Goal: Check status: Check status

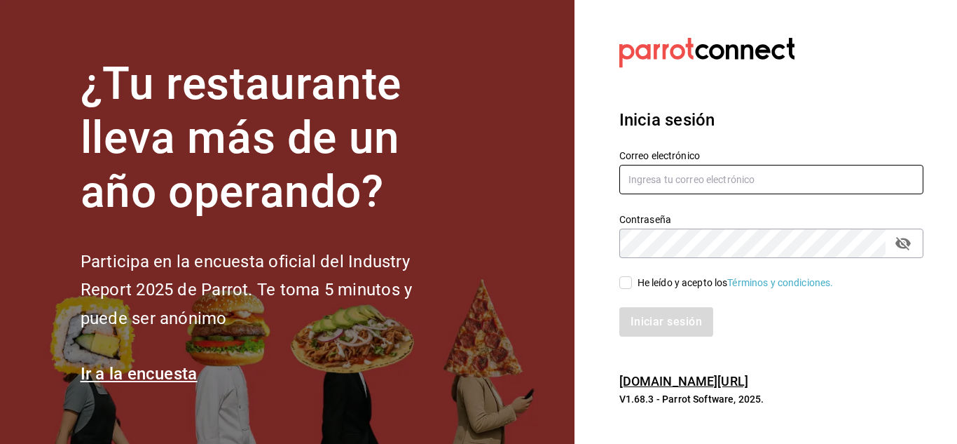
type input "contabilidad@tabernatresgallos.com"
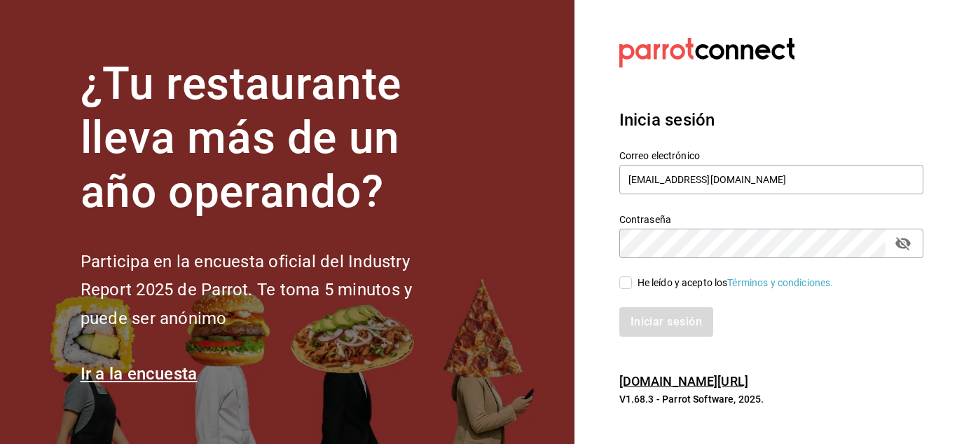
click at [626, 283] on input "He leído y acepto los Términos y condiciones." at bounding box center [625, 282] width 13 height 13
checkbox input "true"
click at [664, 326] on button "Iniciar sesión" at bounding box center [666, 321] width 95 height 29
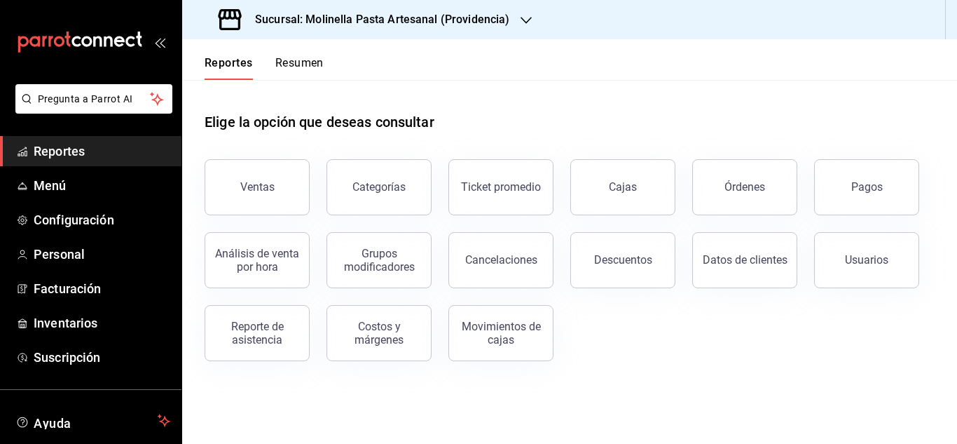
click at [764, 391] on main "Elige la opción que deseas consultar Ventas Categorías Ticket promedio Cajas Ór…" at bounding box center [569, 262] width 775 height 364
click at [524, 132] on div "Elige la opción que deseas consultar" at bounding box center [570, 111] width 730 height 62
click at [533, 106] on div "Elige la opción que deseas consultar" at bounding box center [570, 111] width 730 height 62
click at [603, 114] on div "Elige la opción que deseas consultar" at bounding box center [570, 111] width 730 height 62
click at [480, 90] on div "Elige la opción que deseas consultar" at bounding box center [570, 111] width 730 height 62
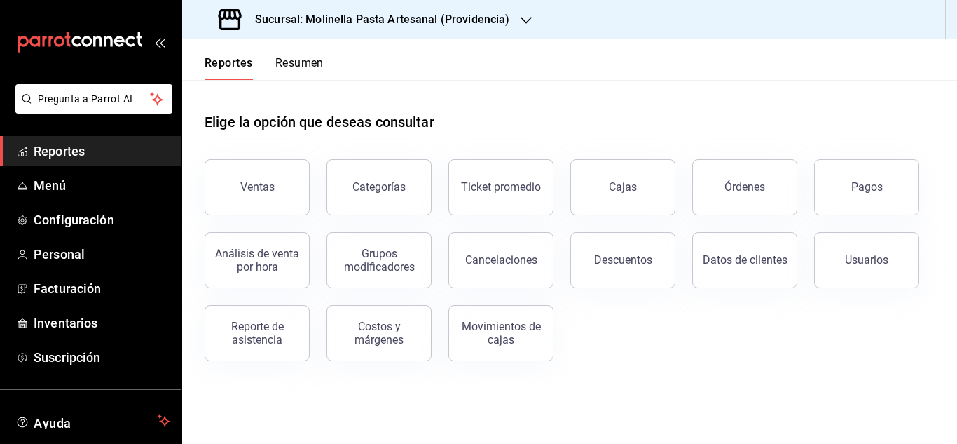
click at [480, 90] on div "Elige la opción que deseas consultar" at bounding box center [570, 111] width 730 height 62
click at [874, 189] on div "Pagos" at bounding box center [867, 186] width 32 height 13
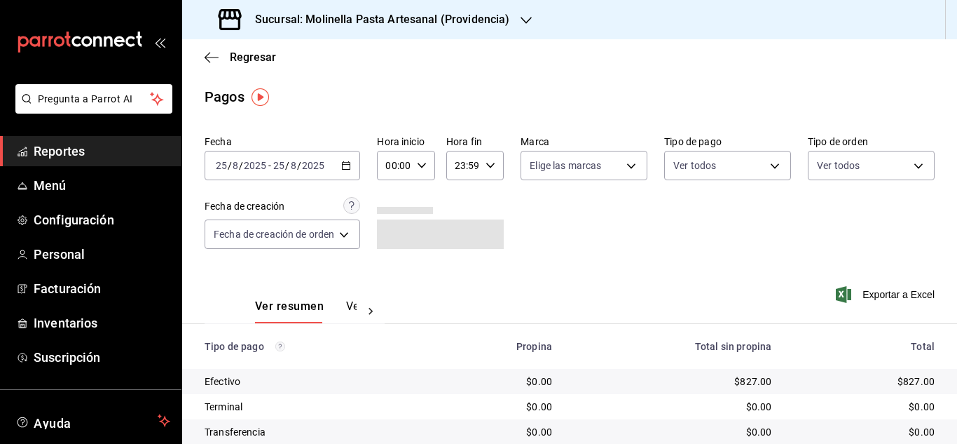
click at [347, 167] on icon "button" at bounding box center [346, 165] width 10 height 10
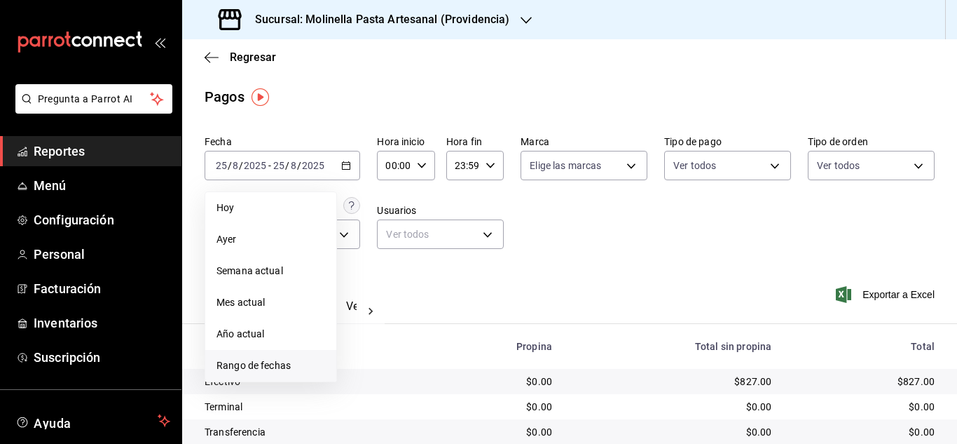
click at [276, 357] on li "Rango de fechas" at bounding box center [270, 366] width 131 height 32
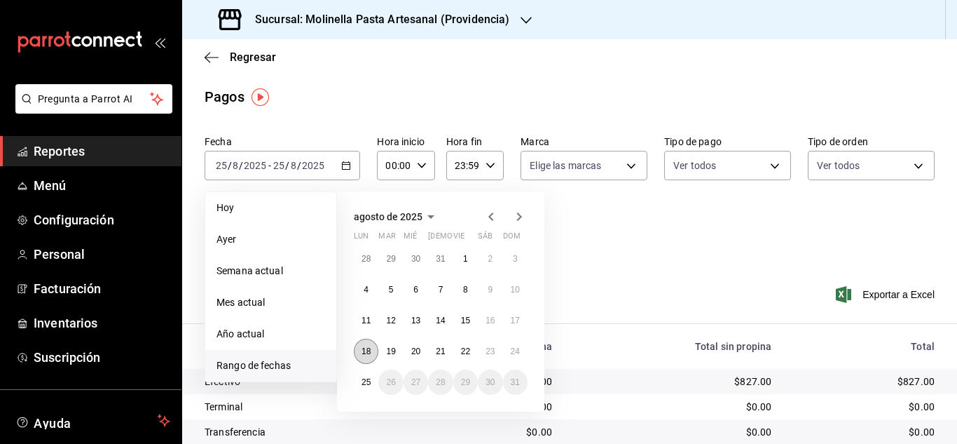
click at [366, 355] on abbr "18" at bounding box center [366, 351] width 9 height 10
click at [514, 350] on abbr "24" at bounding box center [515, 351] width 9 height 10
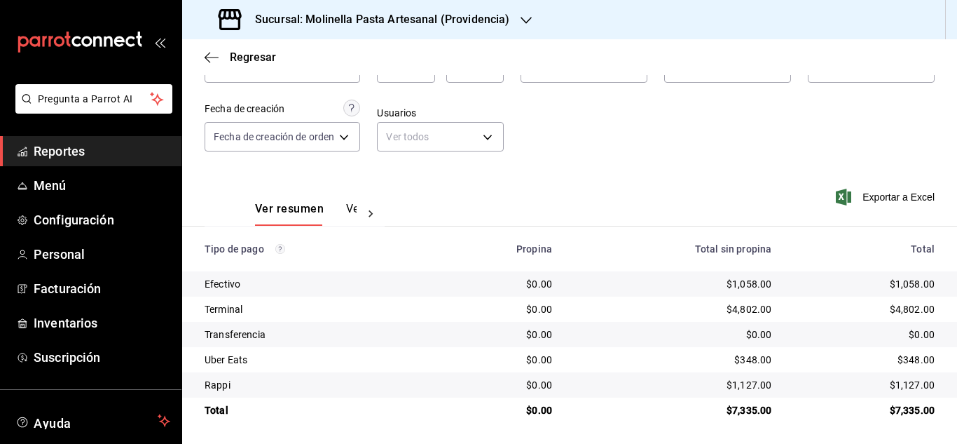
scroll to position [100, 0]
click at [507, 24] on h3 "Sucursal: Molinella Pasta Artesanal (Providencia)" at bounding box center [377, 19] width 266 height 17
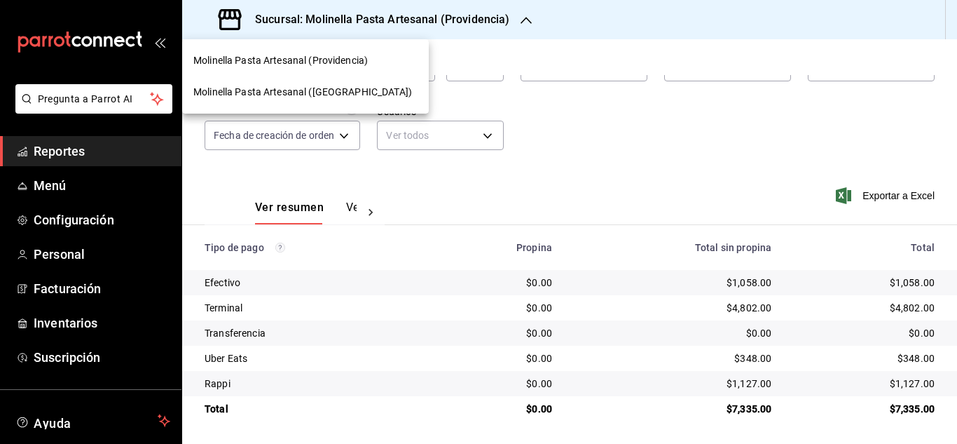
click at [360, 93] on span "Molinella Pasta Artesanal ([GEOGRAPHIC_DATA])" at bounding box center [302, 92] width 219 height 15
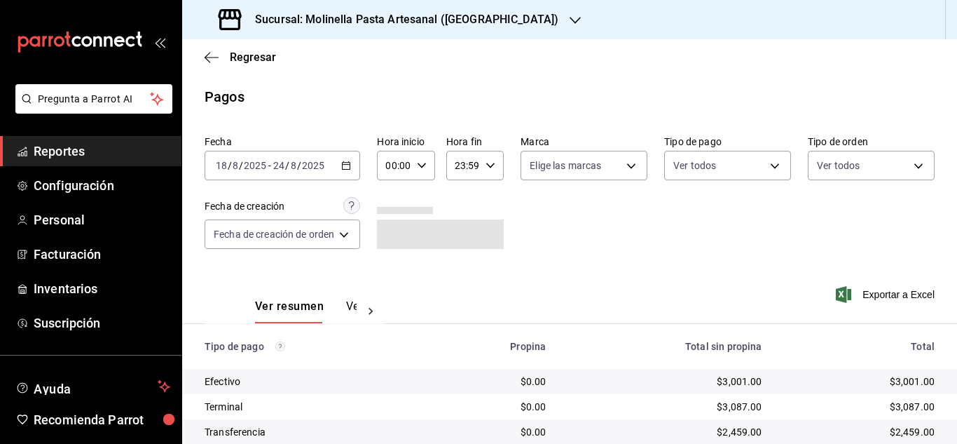
scroll to position [125, 0]
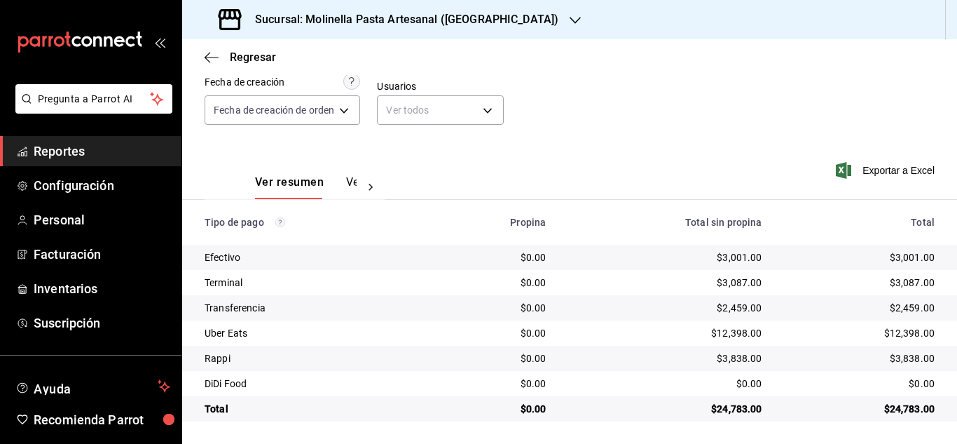
click at [624, 117] on div "Fecha [DATE] [DATE] - [DATE] [DATE] Hora inicio 00:00 Hora inicio Hora fin 23:5…" at bounding box center [570, 74] width 730 height 136
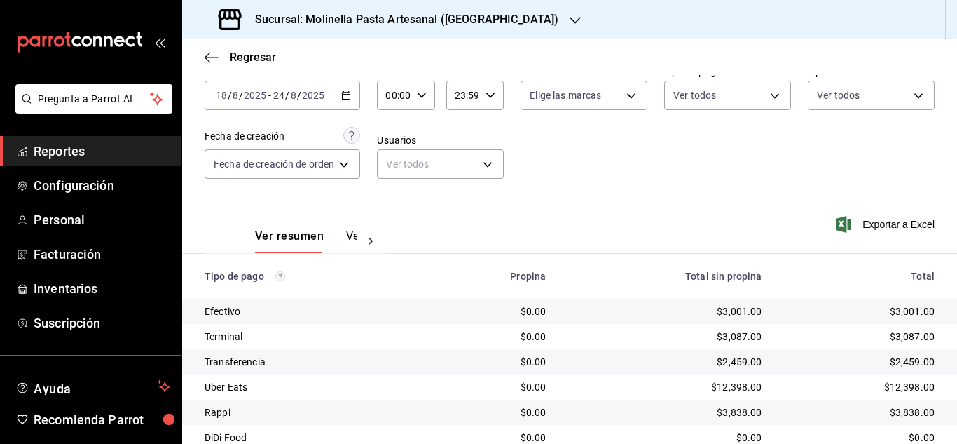
scroll to position [0, 0]
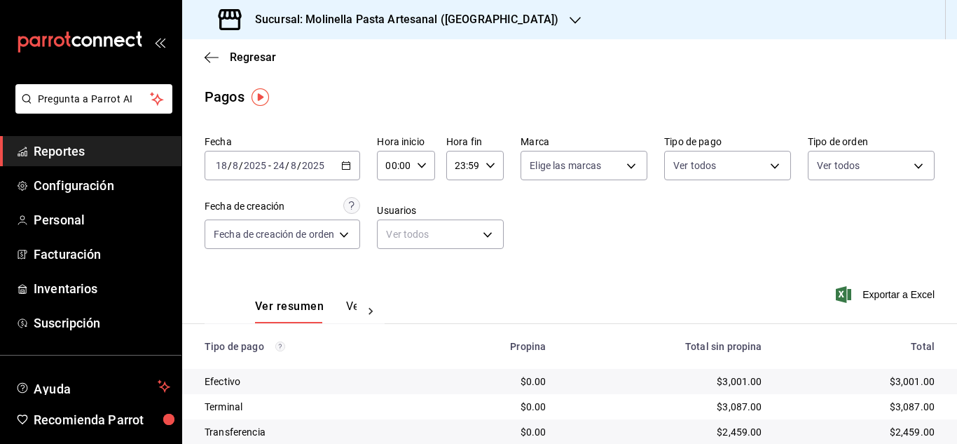
click at [526, 107] on main "Regresar Pagos Fecha [DATE] [DATE] - [DATE] [DATE] Hora inicio 00:00 Hora inici…" at bounding box center [569, 303] width 775 height 528
